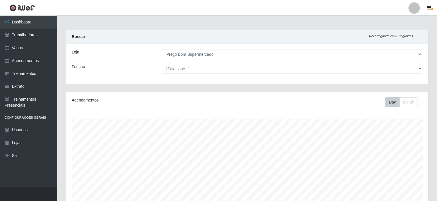
select select "387"
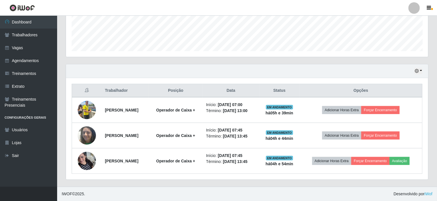
scroll to position [118, 362]
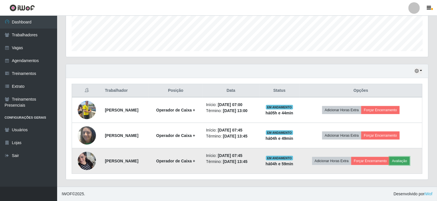
click at [389, 164] on button "Avaliação" at bounding box center [399, 161] width 20 height 8
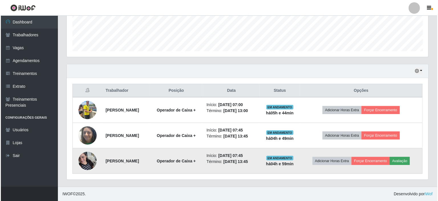
scroll to position [118, 360]
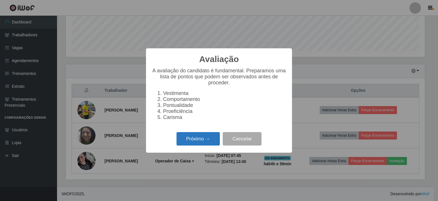
click at [202, 144] on button "Próximo →" at bounding box center [198, 138] width 43 height 13
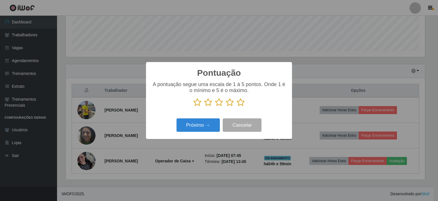
click at [239, 103] on icon at bounding box center [241, 102] width 8 height 9
click at [237, 106] on input "radio" at bounding box center [237, 106] width 0 height 0
click at [198, 125] on button "Próximo →" at bounding box center [198, 124] width 43 height 13
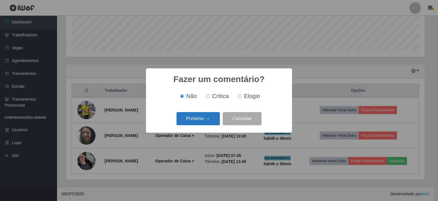
click at [202, 118] on button "Próximo →" at bounding box center [198, 118] width 43 height 13
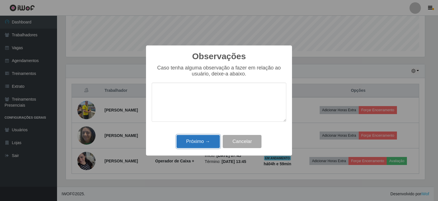
click at [204, 140] on button "Próximo →" at bounding box center [198, 141] width 43 height 13
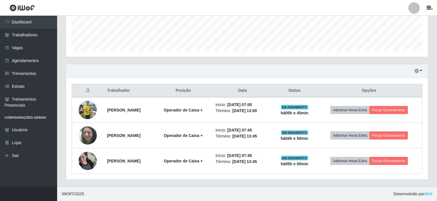
scroll to position [152, 0]
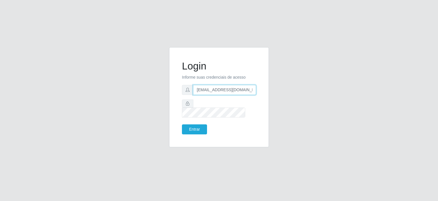
click at [227, 94] on input "potengikel@hotmail.com" at bounding box center [224, 90] width 63 height 10
type input "JUNIOR.POTENGI@HOTMAIL.COM"
click at [226, 94] on input "JUNIOR.POTENGI@HOTMAIL.COM" at bounding box center [224, 90] width 63 height 10
click at [191, 126] on button "Entrar" at bounding box center [194, 129] width 25 height 10
click at [191, 125] on button "Entrar" at bounding box center [194, 129] width 25 height 10
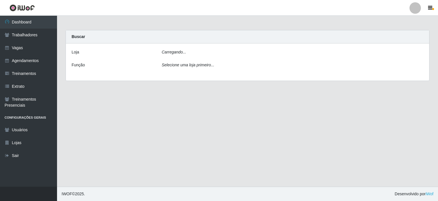
click at [194, 124] on main "Carregando... Buscar Loja Carregando... Função Selecione uma loja primeiro..." at bounding box center [247, 101] width 381 height 171
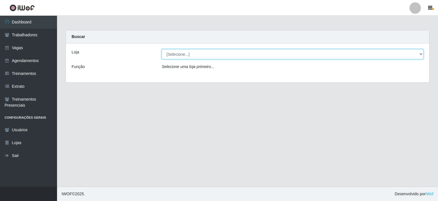
click at [184, 55] on select "[Selecione...] Preço Bom Supermercado" at bounding box center [293, 54] width 262 height 10
select select "387"
click at [162, 49] on select "[Selecione...] Preço Bom Supermercado" at bounding box center [293, 54] width 262 height 10
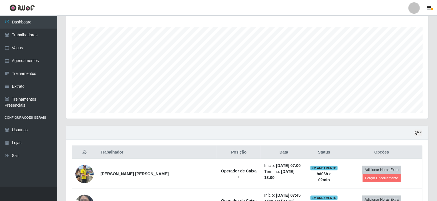
scroll to position [143, 0]
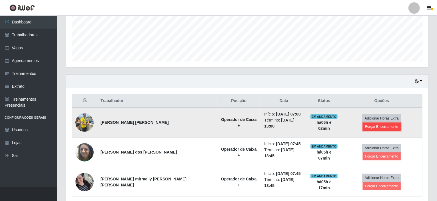
click at [401, 122] on button "Forçar Encerramento" at bounding box center [381, 126] width 38 height 8
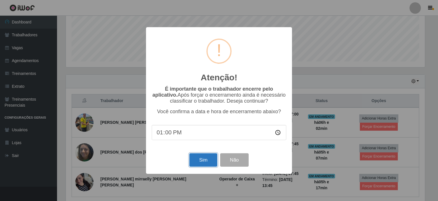
click at [205, 160] on button "Sim" at bounding box center [204, 159] width 28 height 13
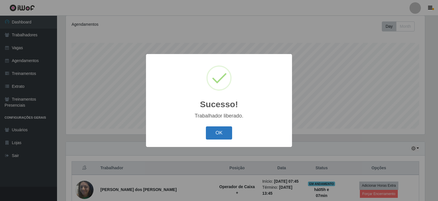
click at [215, 131] on button "OK" at bounding box center [219, 132] width 27 height 13
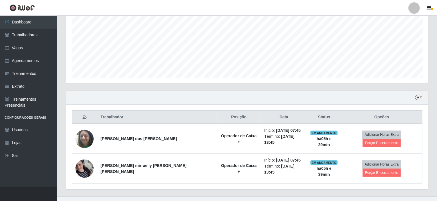
scroll to position [118, 362]
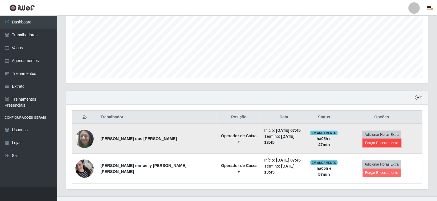
click at [398, 139] on button "Forçar Encerramento" at bounding box center [381, 143] width 38 height 8
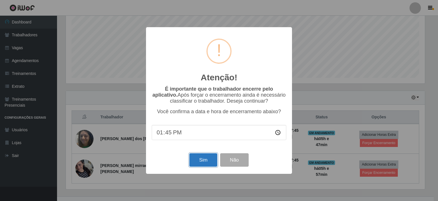
click at [201, 160] on button "Sim" at bounding box center [204, 159] width 28 height 13
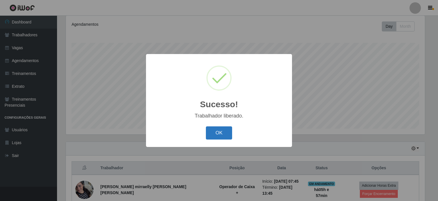
click at [223, 131] on button "OK" at bounding box center [219, 132] width 27 height 13
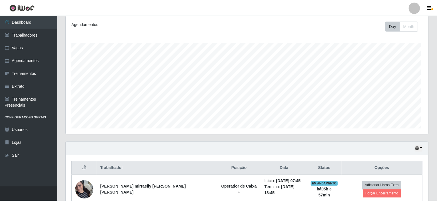
scroll to position [118, 362]
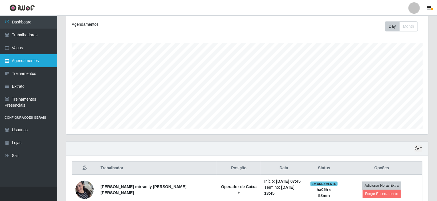
click at [27, 58] on link "Agendamentos" at bounding box center [28, 60] width 57 height 13
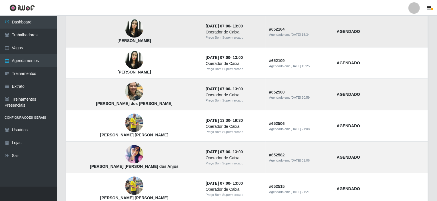
scroll to position [393, 0]
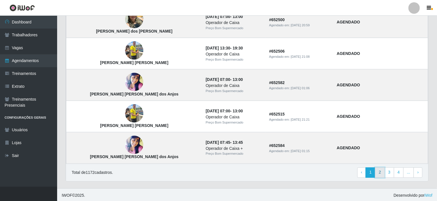
click at [383, 170] on link "2" at bounding box center [380, 172] width 10 height 10
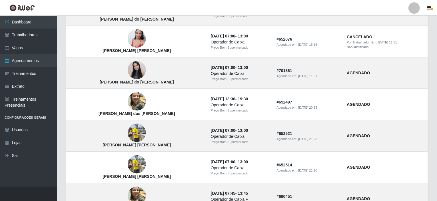
scroll to position [393, 0]
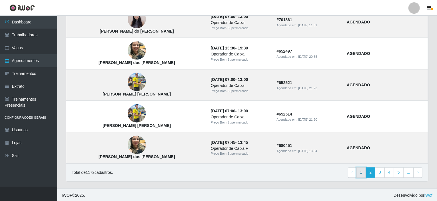
click at [364, 175] on link "1" at bounding box center [361, 172] width 10 height 10
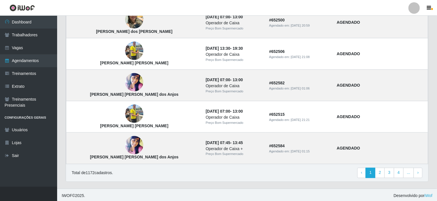
scroll to position [393, 0]
click at [381, 172] on link "2" at bounding box center [380, 172] width 10 height 10
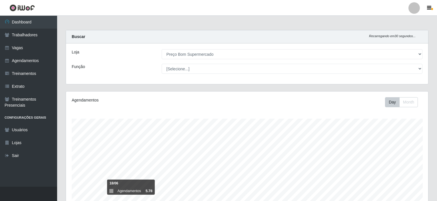
select select "387"
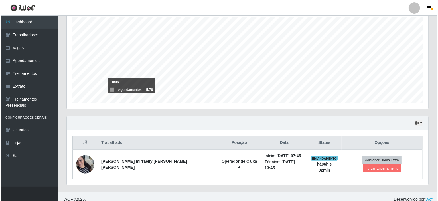
scroll to position [118, 362]
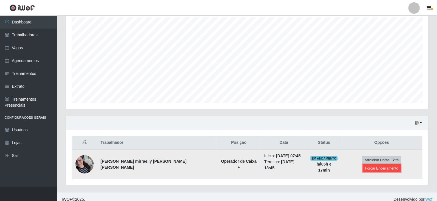
click at [401, 164] on button "Forçar Encerramento" at bounding box center [381, 168] width 38 height 8
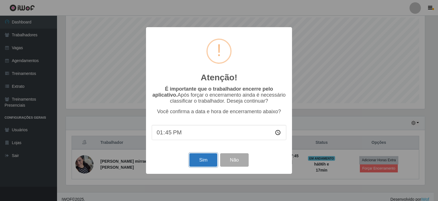
click at [198, 158] on button "Sim" at bounding box center [204, 159] width 28 height 13
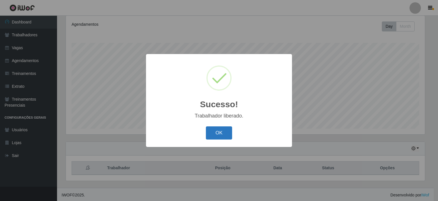
click at [217, 137] on button "OK" at bounding box center [219, 132] width 27 height 13
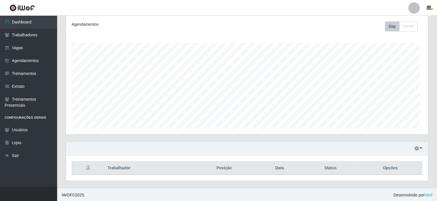
scroll to position [118, 362]
